Goal: Find specific page/section: Find specific page/section

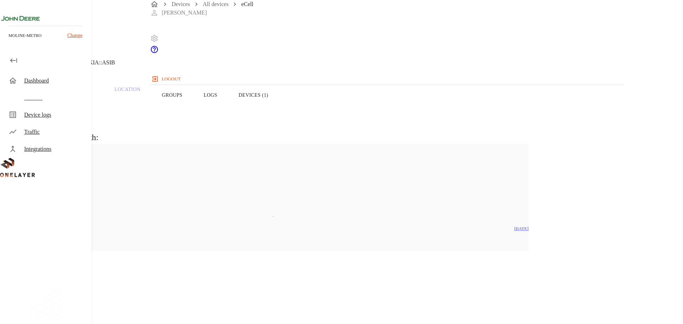
click at [49, 113] on button "Overview" at bounding box center [24, 95] width 49 height 45
click at [279, 102] on button "Devices (1)" at bounding box center [253, 95] width 51 height 45
click at [228, 108] on button "Logs" at bounding box center [210, 95] width 35 height 45
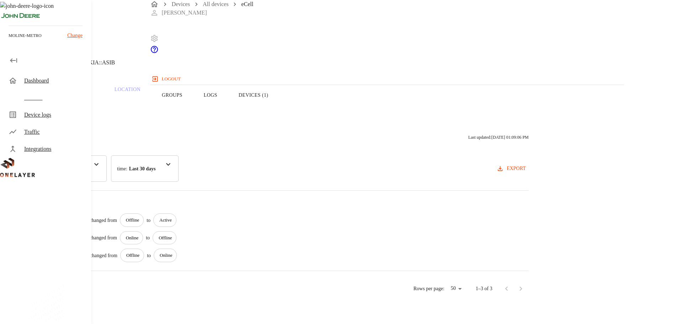
click at [193, 108] on button "Groups" at bounding box center [172, 95] width 42 height 45
click at [228, 109] on button "Logs" at bounding box center [210, 95] width 35 height 45
click at [104, 113] on button "Traffic" at bounding box center [76, 95] width 55 height 45
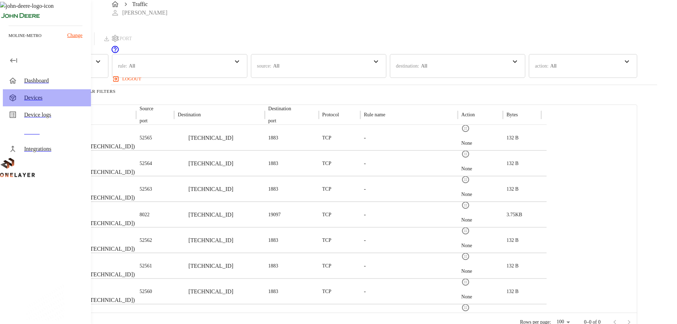
click at [53, 102] on div "Devices" at bounding box center [54, 98] width 61 height 9
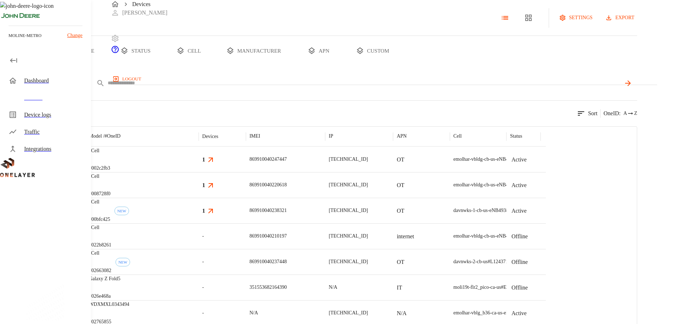
click at [274, 88] on input "text" at bounding box center [364, 83] width 513 height 10
paste input "**********"
type input "**********"
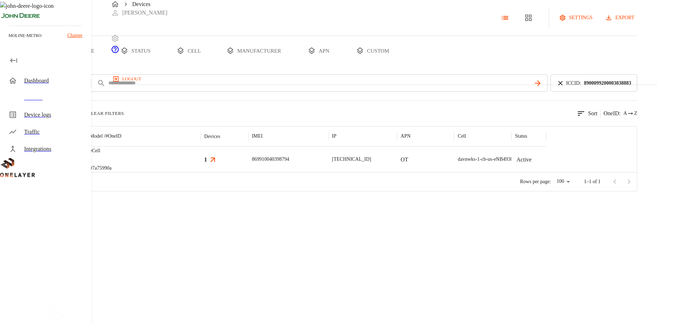
click at [245, 164] on div "1" at bounding box center [224, 159] width 41 height 9
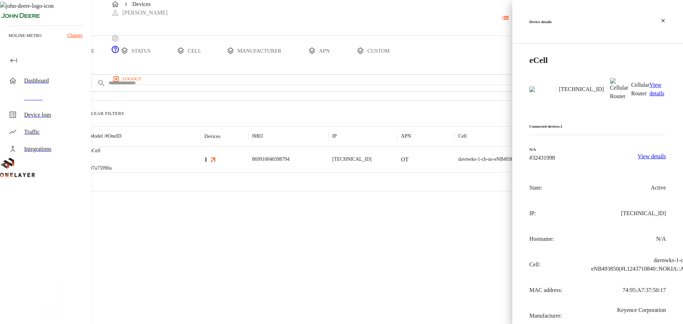
click at [653, 81] on p "View details" at bounding box center [657, 89] width 16 height 17
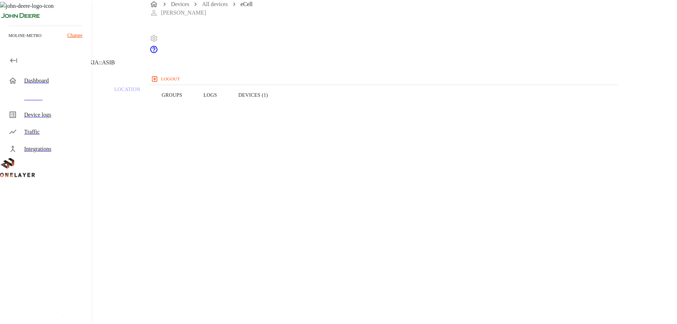
click at [279, 110] on button "Devices (1)" at bounding box center [253, 95] width 51 height 45
click at [228, 110] on button "Logs" at bounding box center [210, 95] width 35 height 45
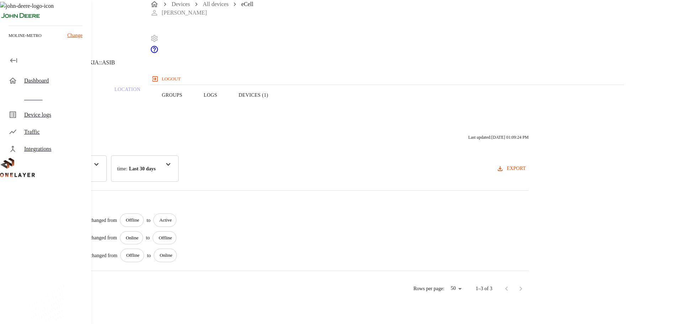
click at [193, 111] on button "Groups" at bounding box center [172, 95] width 42 height 45
